Goal: Check status: Check status

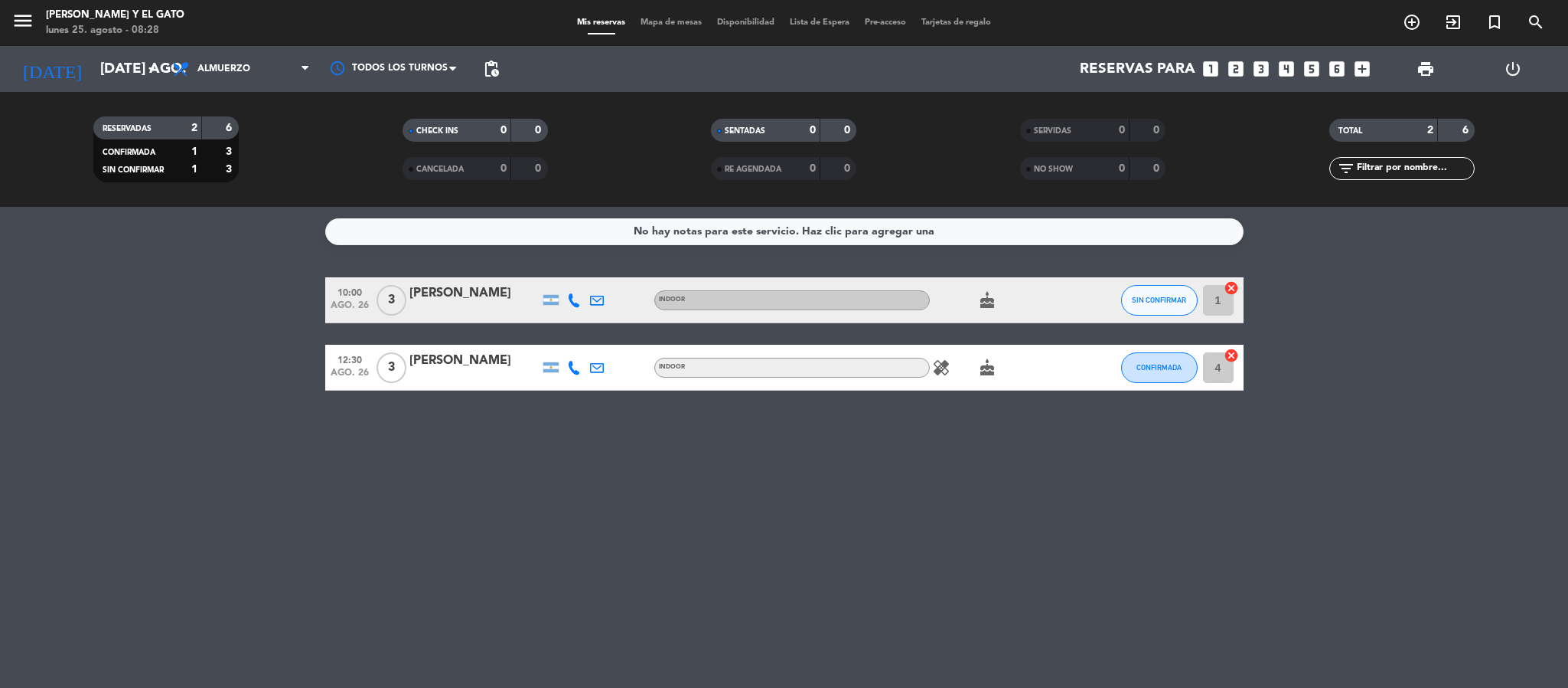
click at [235, 452] on div "No hay notas para este servicio. Haz clic para agregar una 10:00 ago. 26 3 [PER…" at bounding box center [784, 448] width 1568 height 481
click at [106, 73] on input "[DATE] ago." at bounding box center [184, 69] width 184 height 32
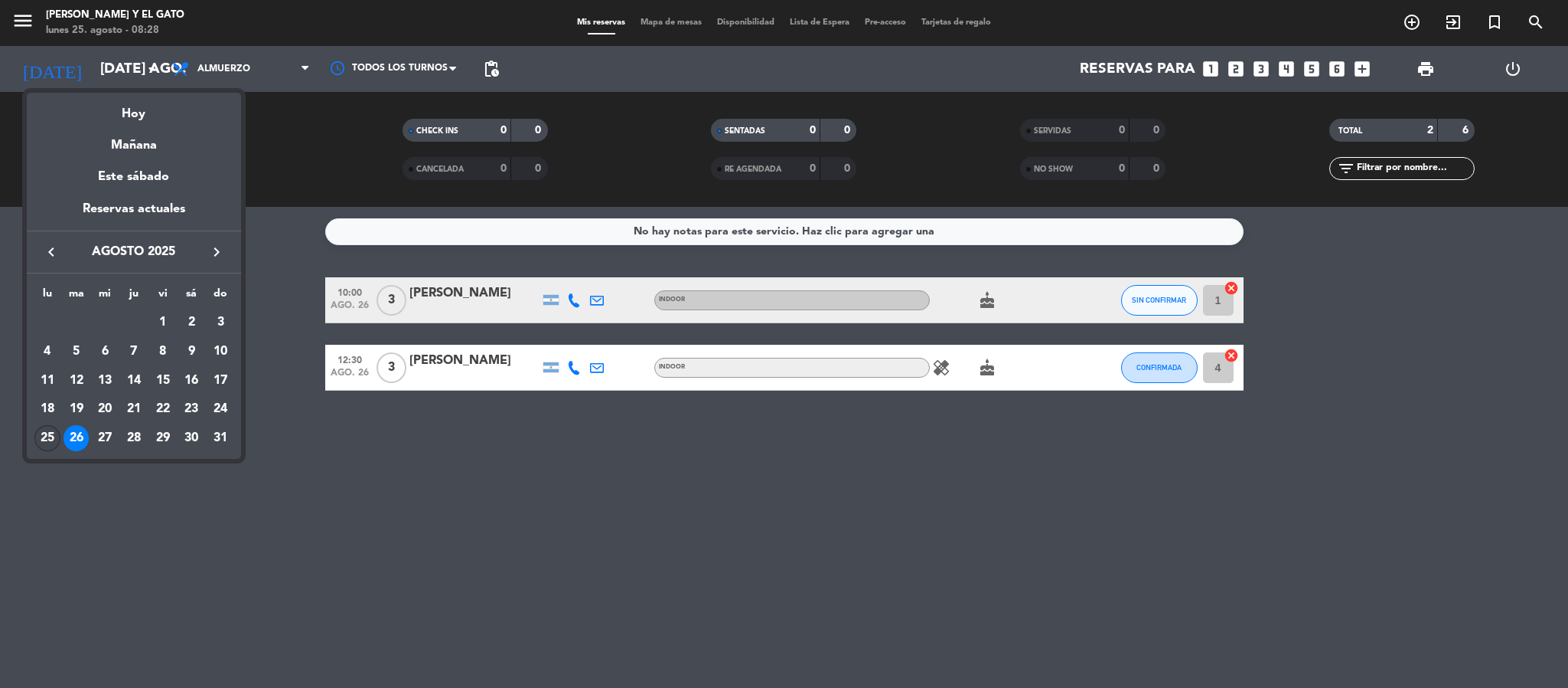
click at [51, 429] on div "25" at bounding box center [47, 437] width 26 height 26
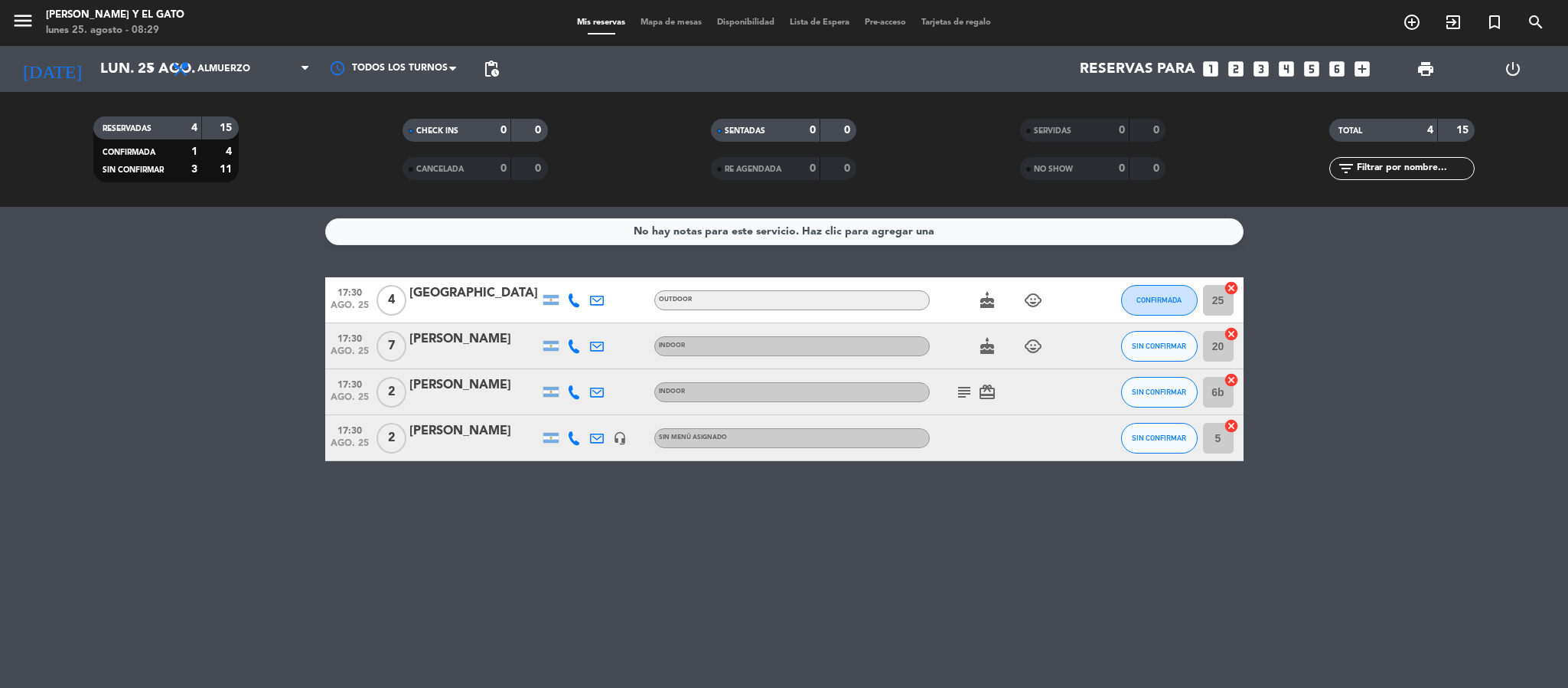
click at [231, 389] on bookings-row "17:30 ago. 25 4 [PERSON_NAME] OUTDOOR cake child_care CONFIRMADA 25 cancel 17:3…" at bounding box center [784, 368] width 1568 height 184
click at [487, 72] on span "pending_actions" at bounding box center [490, 69] width 18 height 18
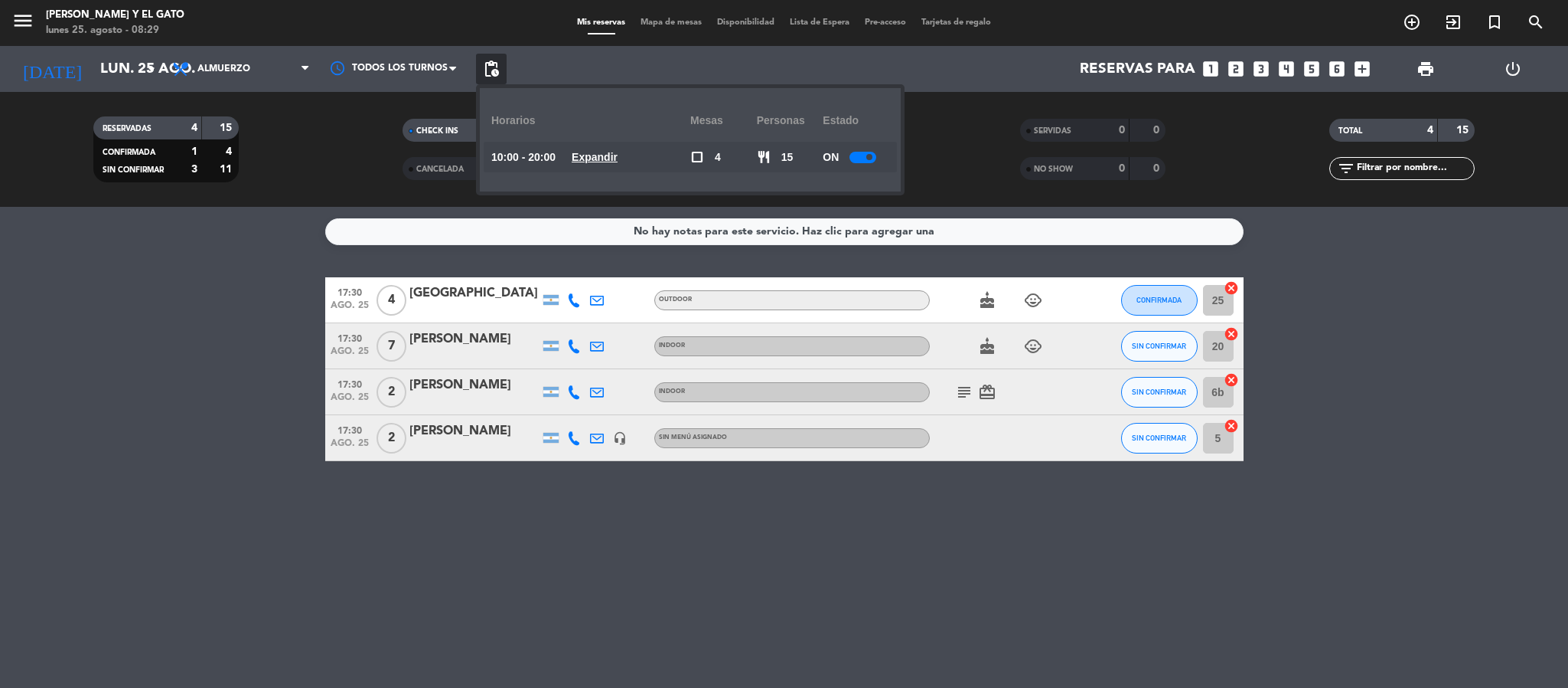
click at [618, 154] on u "Expandir" at bounding box center [594, 156] width 46 height 12
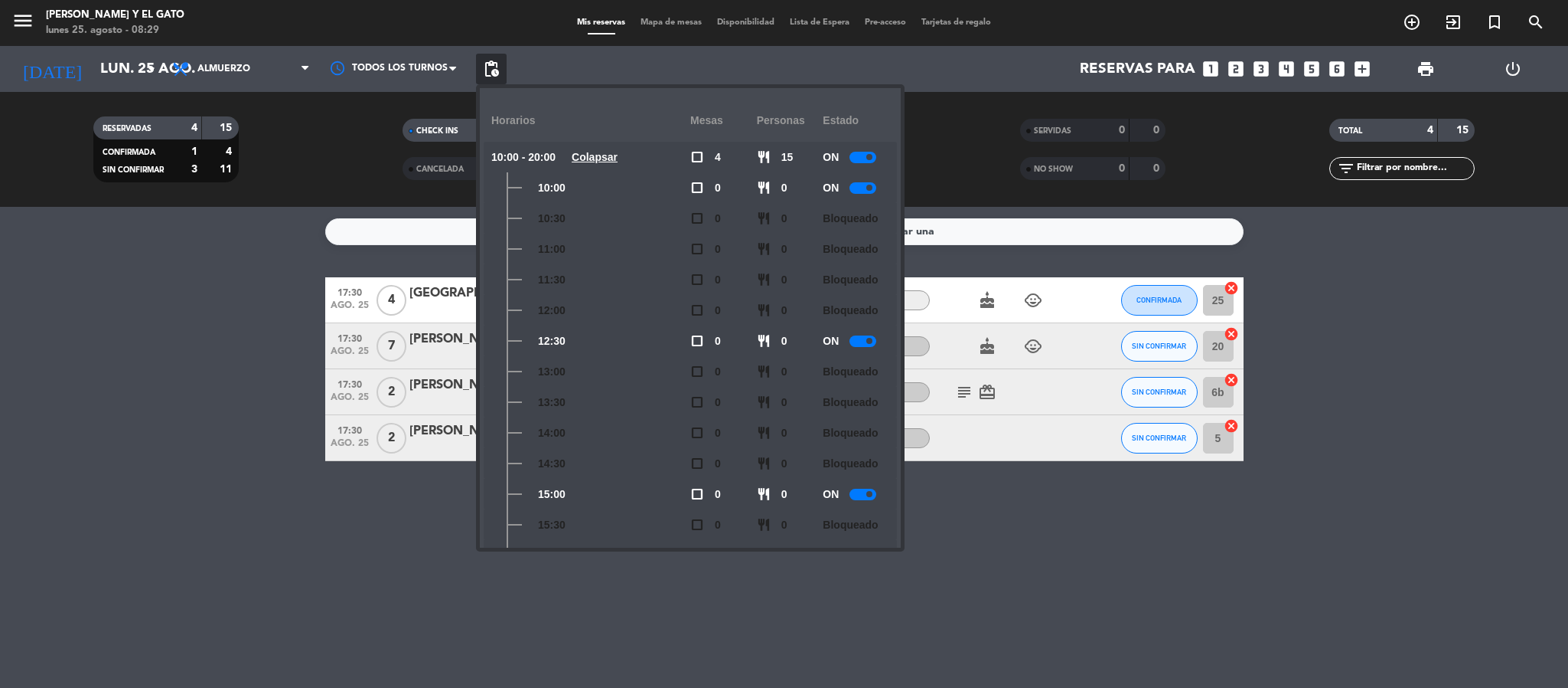
scroll to position [285, 0]
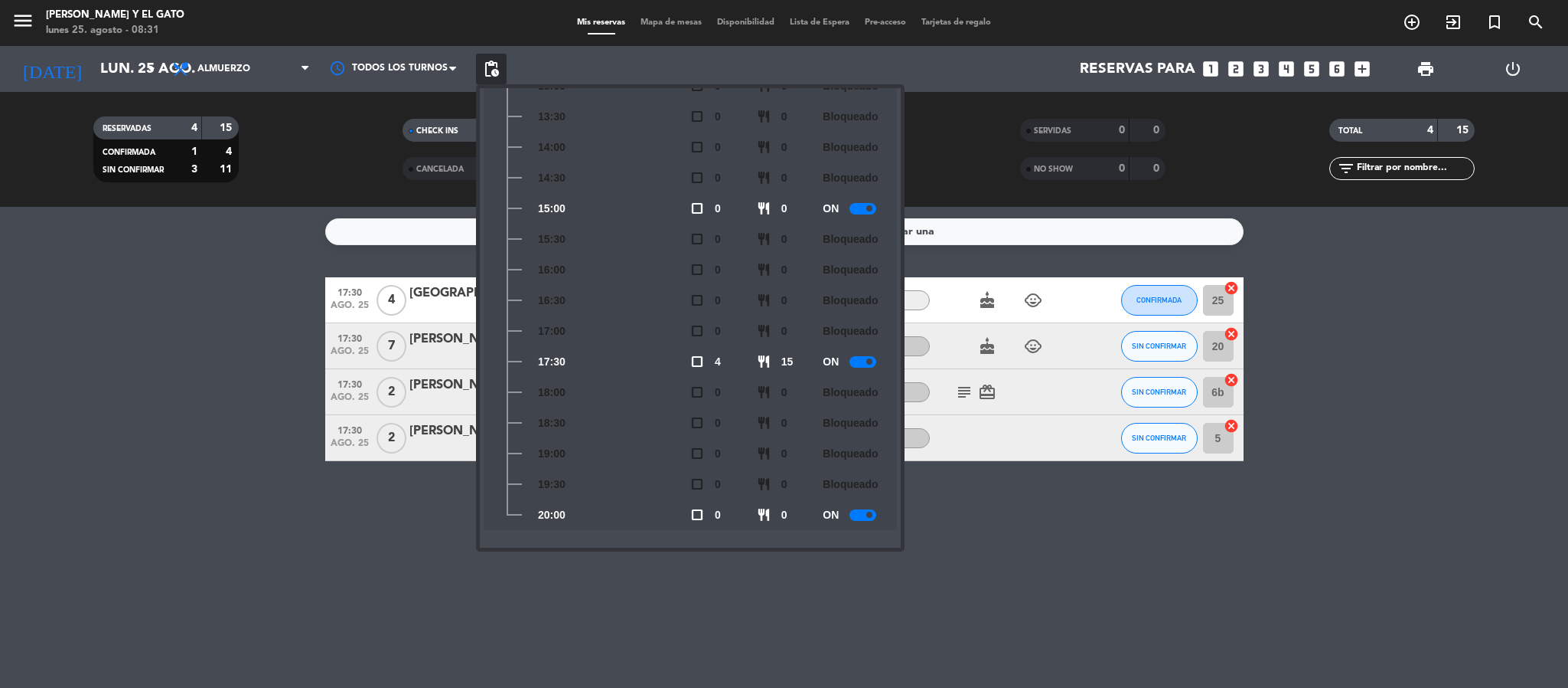
click at [181, 451] on bookings-row "17:30 ago. 25 4 [PERSON_NAME] OUTDOOR cake child_care CONFIRMADA 25 cancel 17:3…" at bounding box center [784, 368] width 1568 height 184
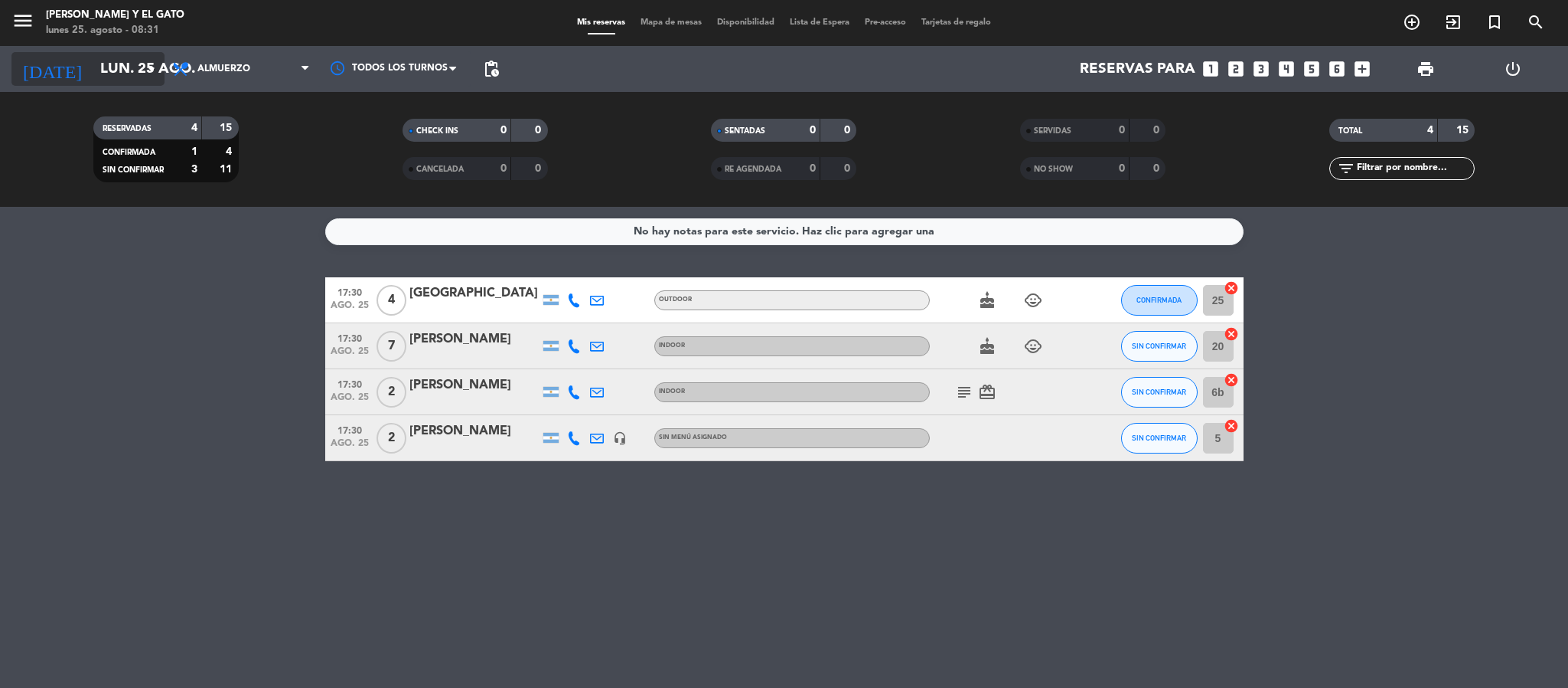
click at [122, 64] on input "lun. 25 ago." at bounding box center [184, 69] width 184 height 32
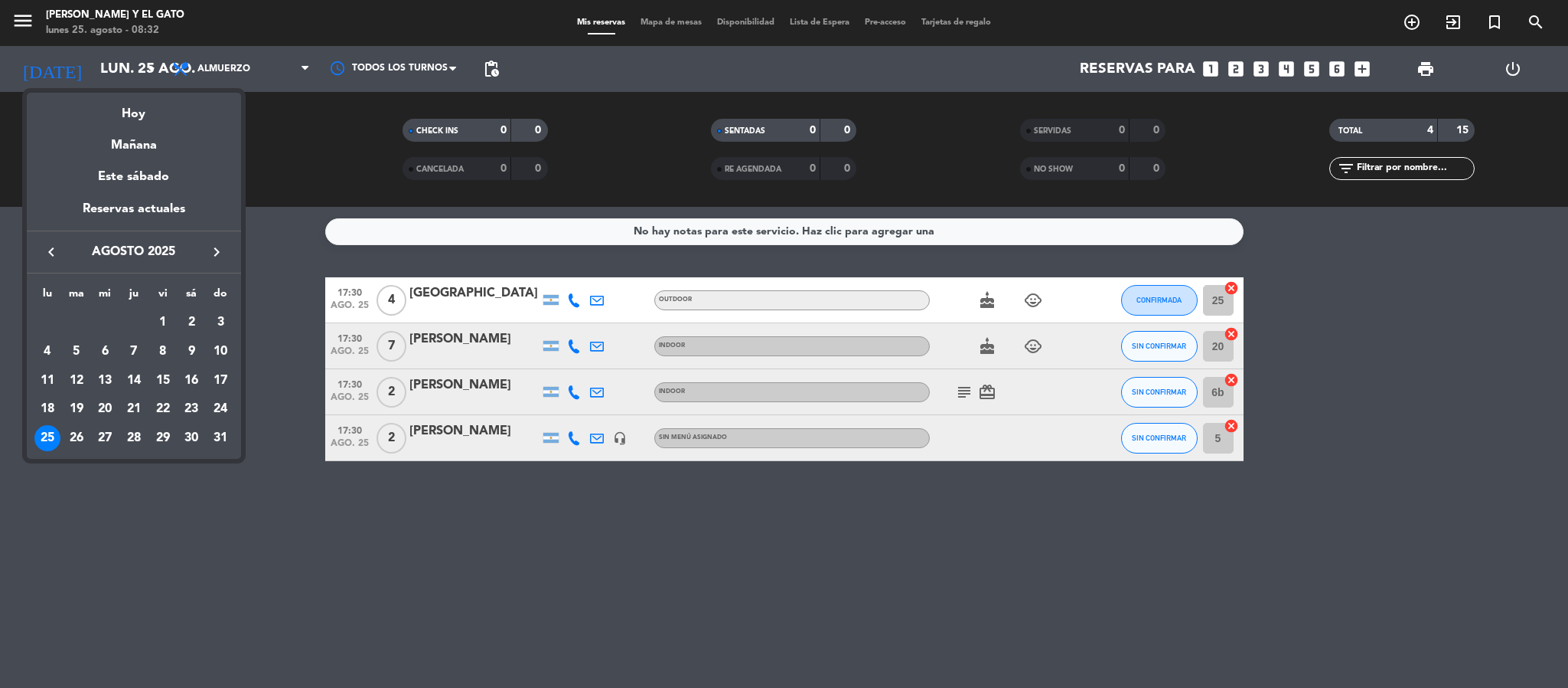
click at [49, 436] on div "25" at bounding box center [47, 437] width 26 height 26
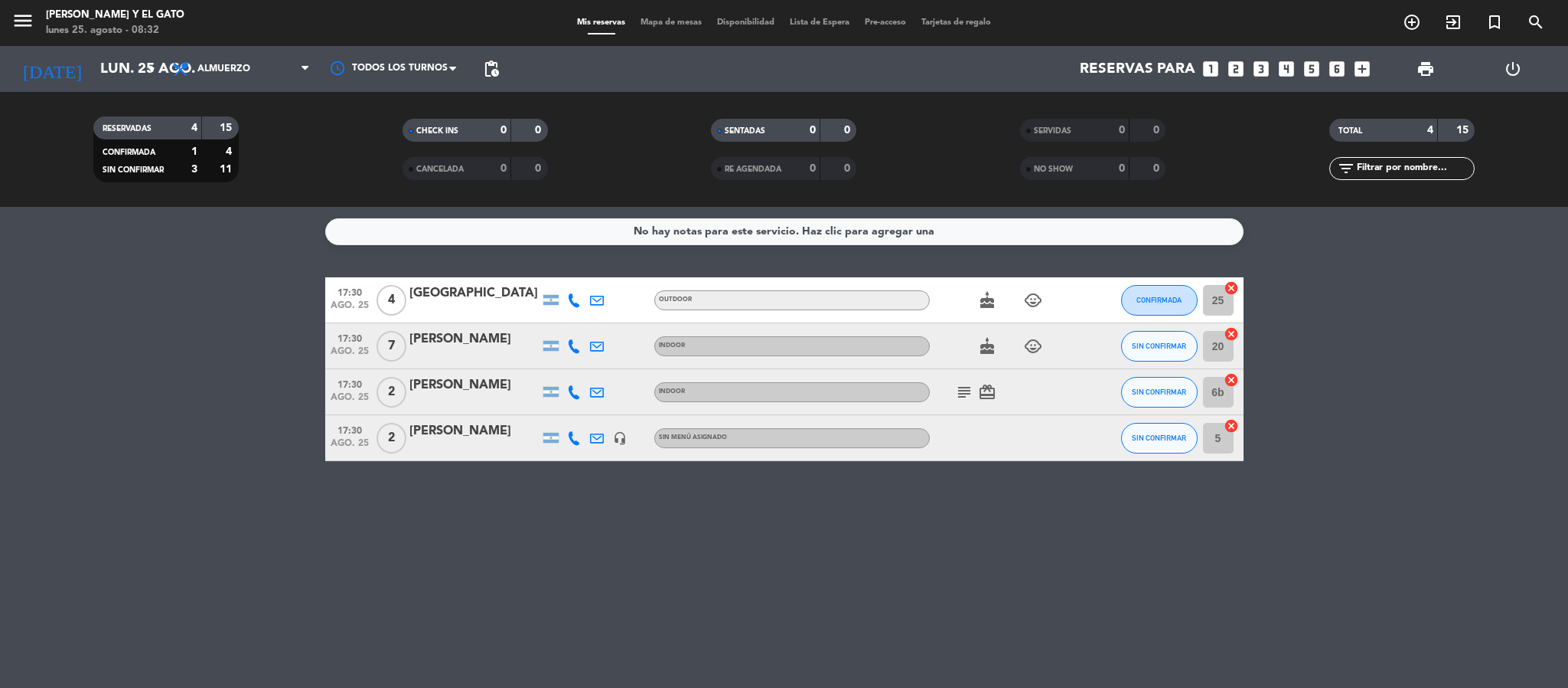
click at [300, 385] on bookings-row "17:30 ago. 25 4 [PERSON_NAME] OUTDOOR cake child_care CONFIRMADA 25 cancel 17:3…" at bounding box center [784, 368] width 1568 height 184
click at [120, 60] on input "lun. 25 ago." at bounding box center [184, 69] width 184 height 32
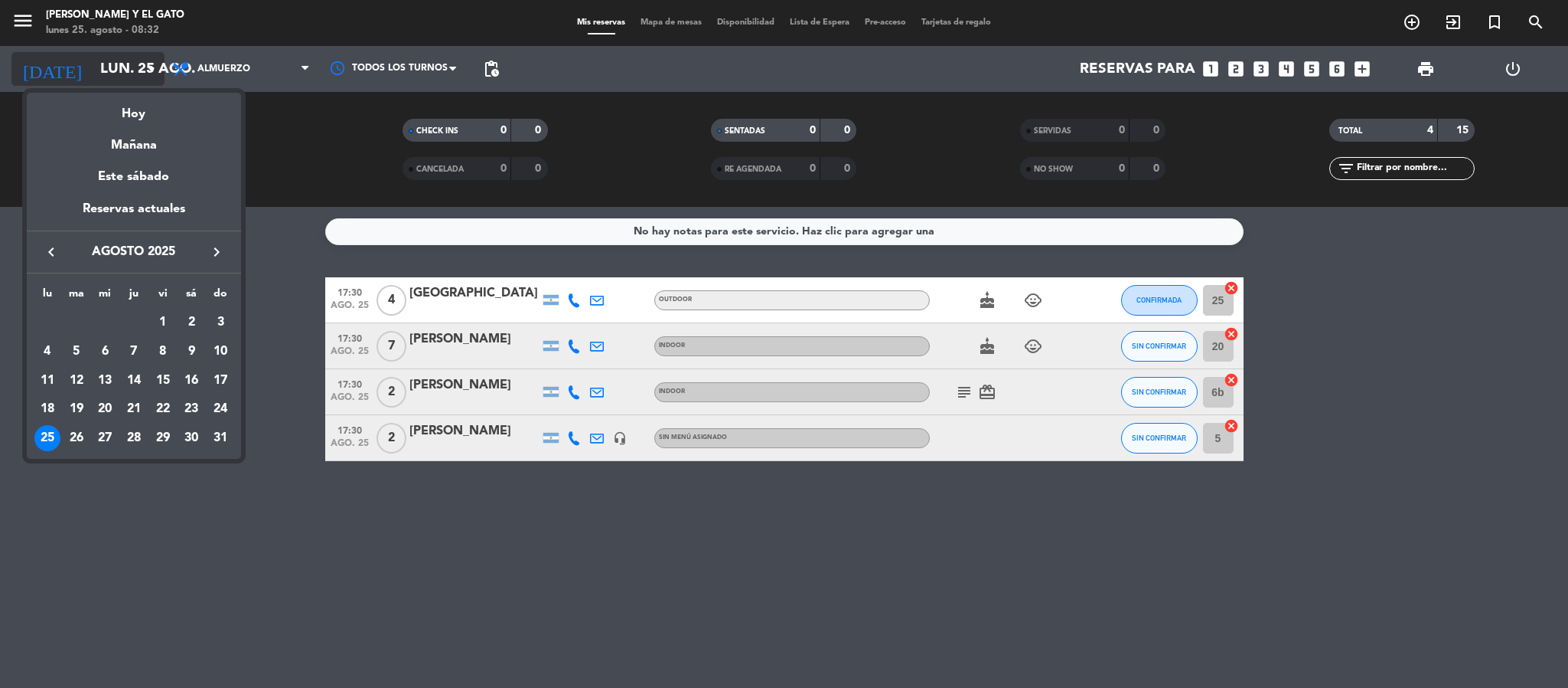
click at [120, 60] on div at bounding box center [784, 344] width 1568 height 688
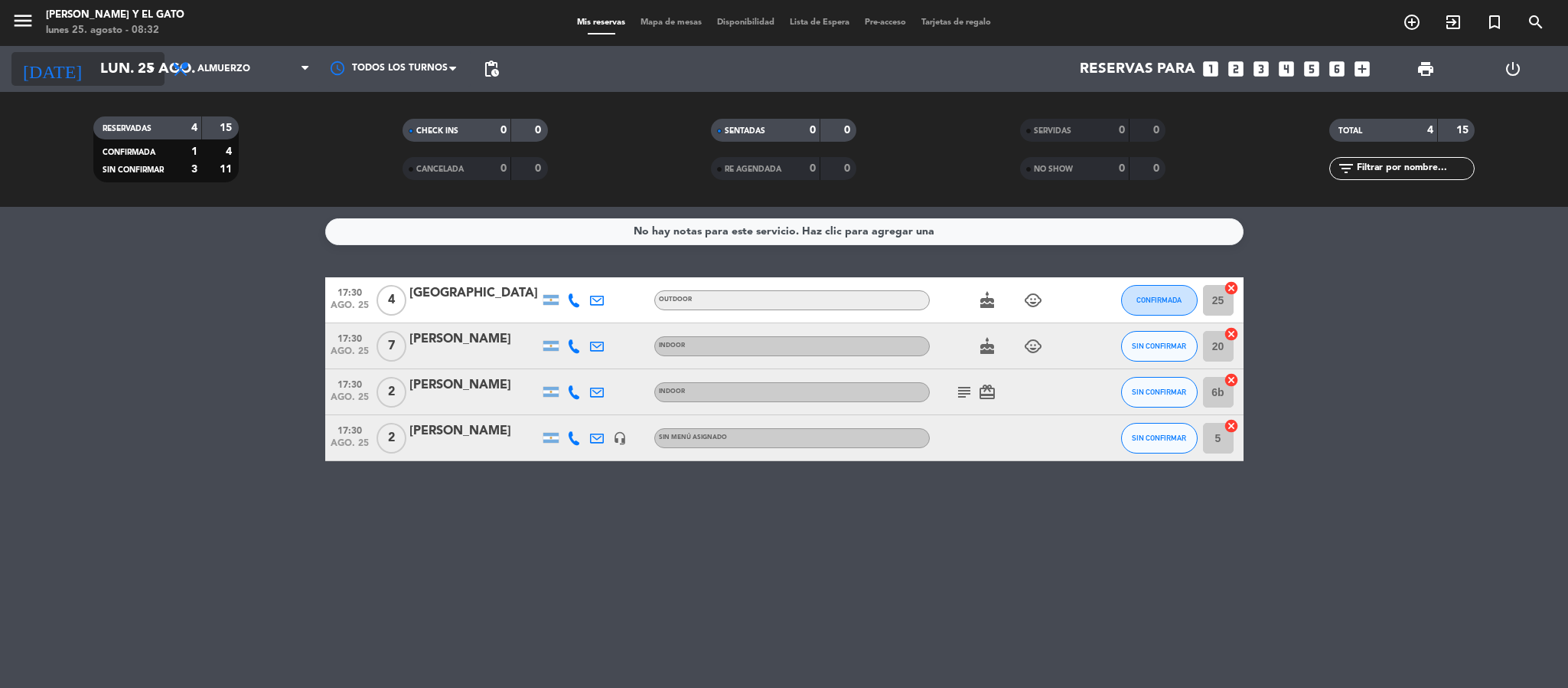
click at [120, 60] on input "lun. 25 ago." at bounding box center [184, 69] width 184 height 32
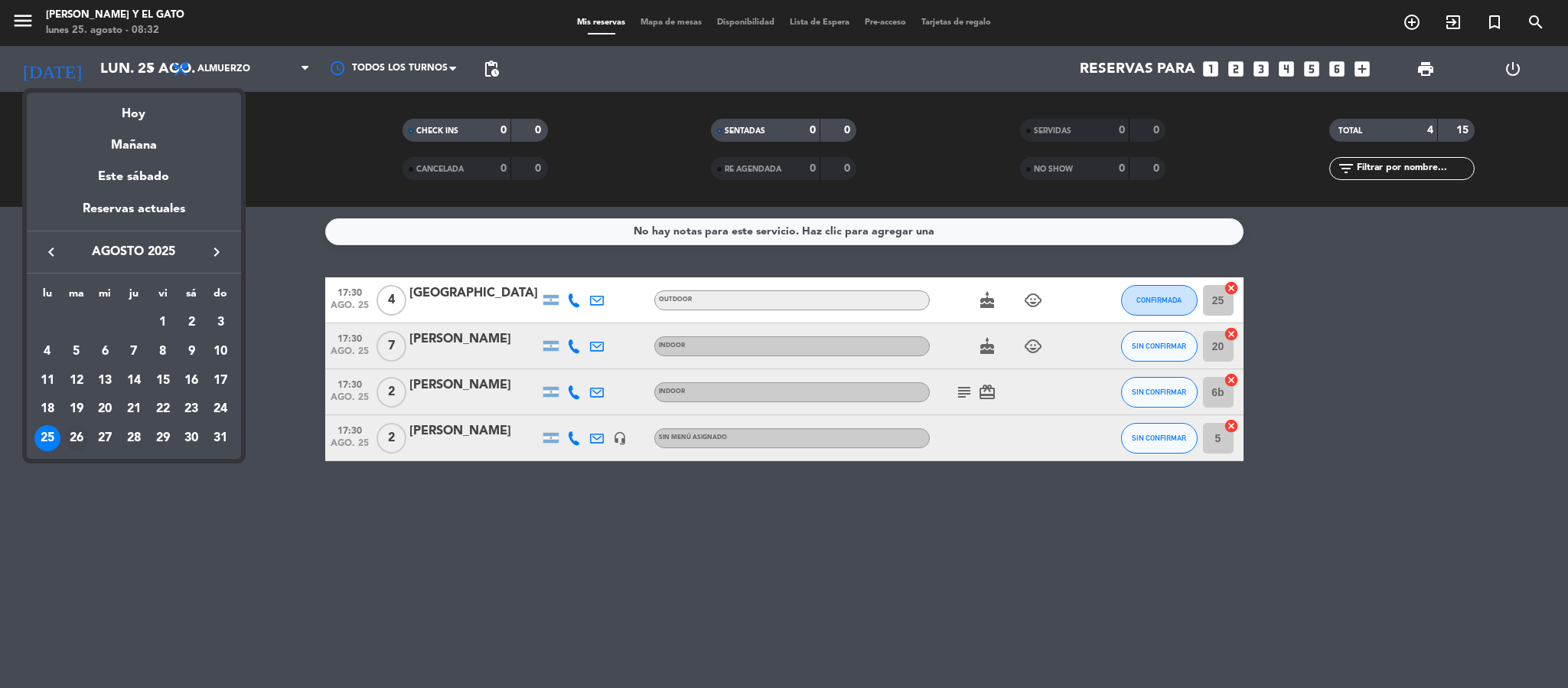
click at [75, 428] on div "26" at bounding box center [76, 437] width 26 height 26
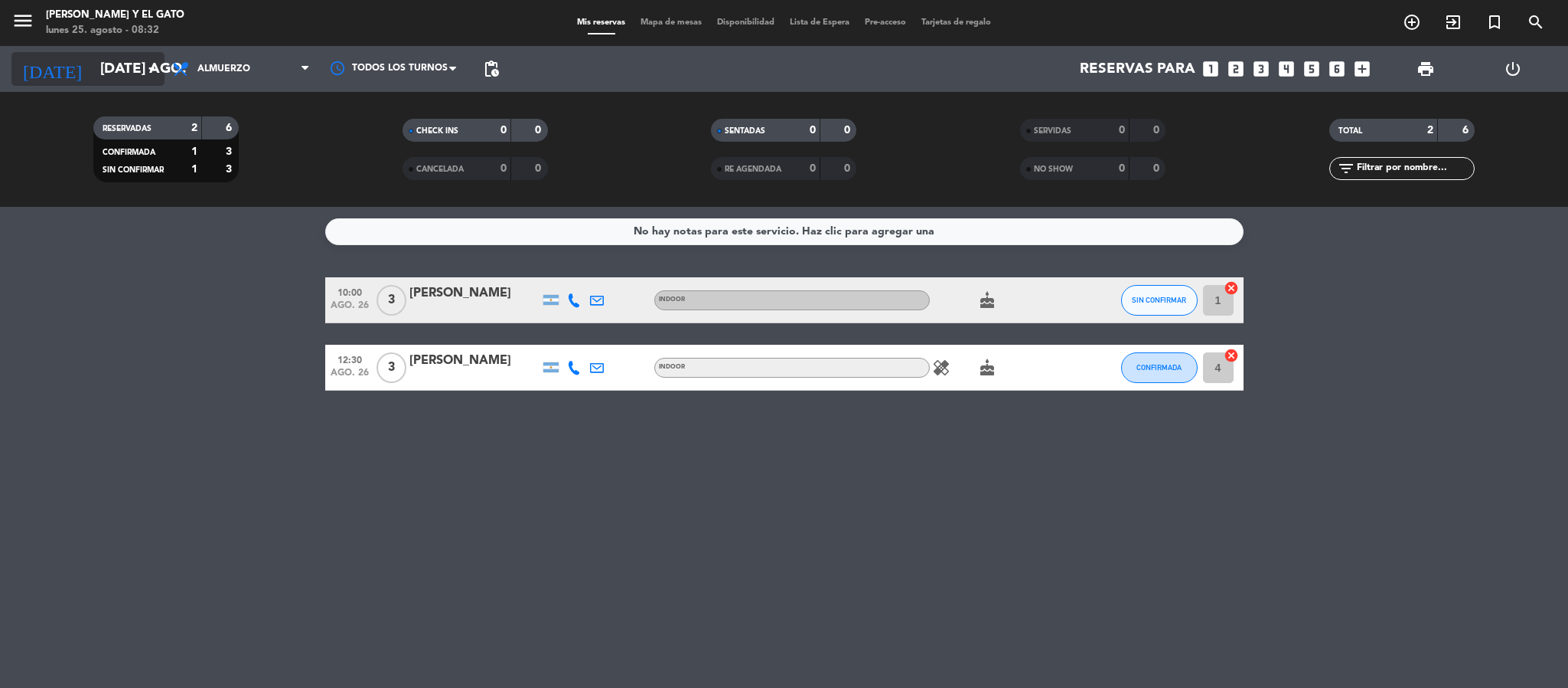
click at [111, 70] on input "[DATE] ago." at bounding box center [184, 69] width 184 height 32
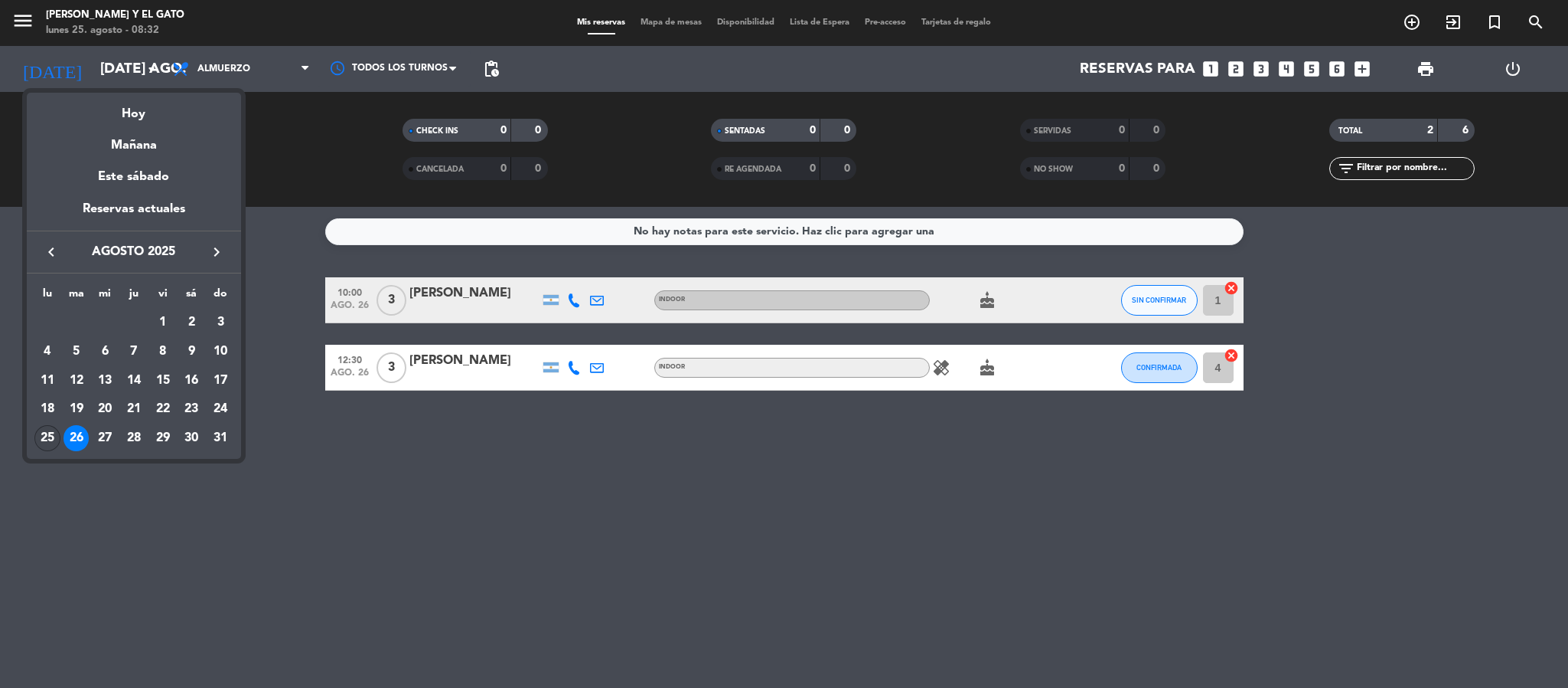
click at [42, 439] on div "25" at bounding box center [47, 437] width 26 height 26
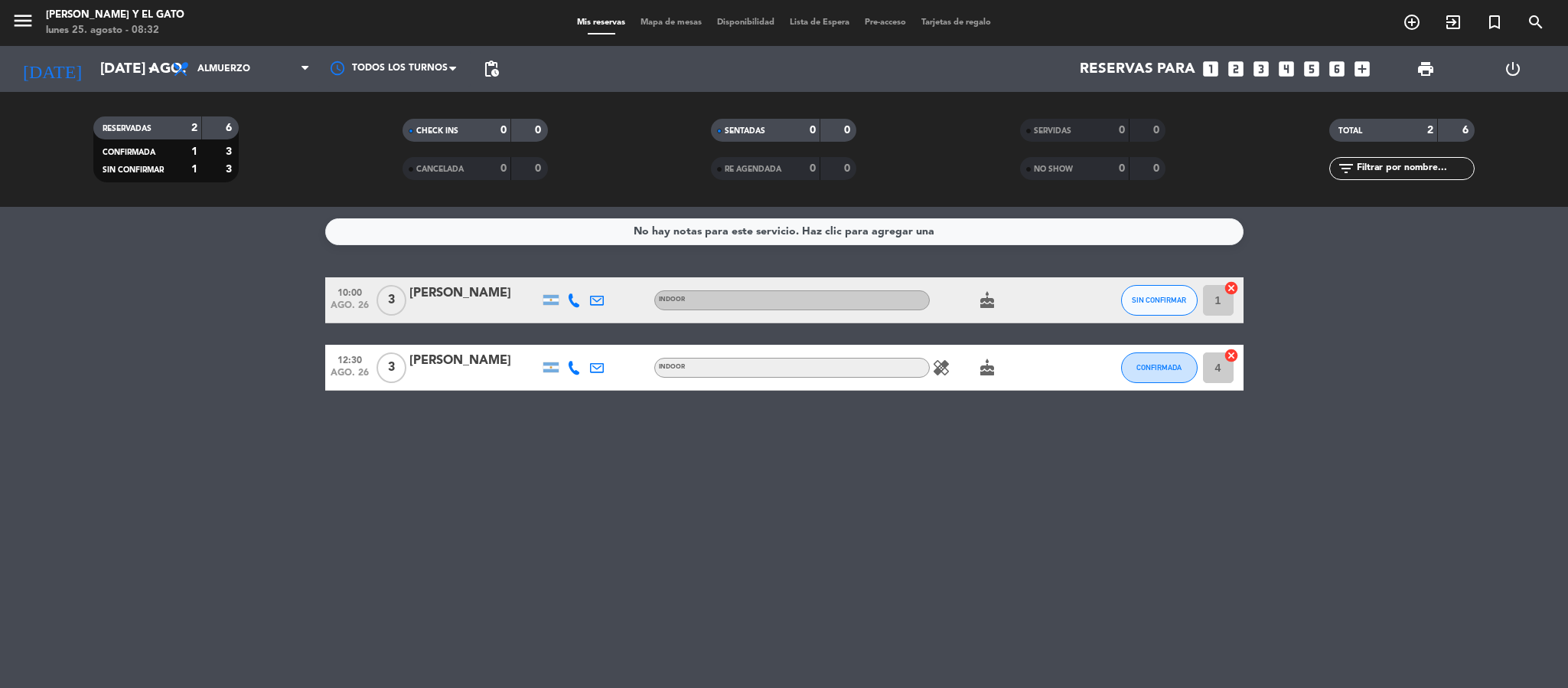
type input "lun. 25 ago."
